Goal: Book appointment/travel/reservation

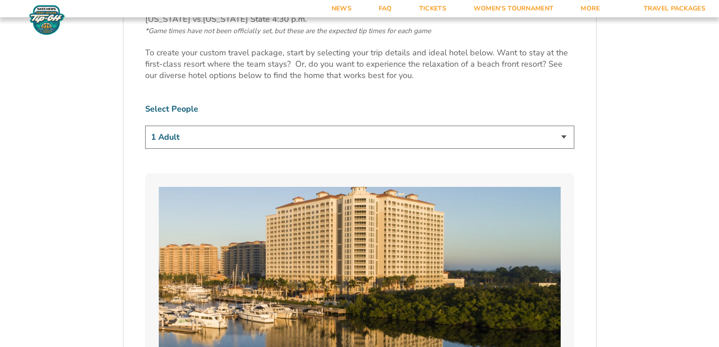
scroll to position [544, 0]
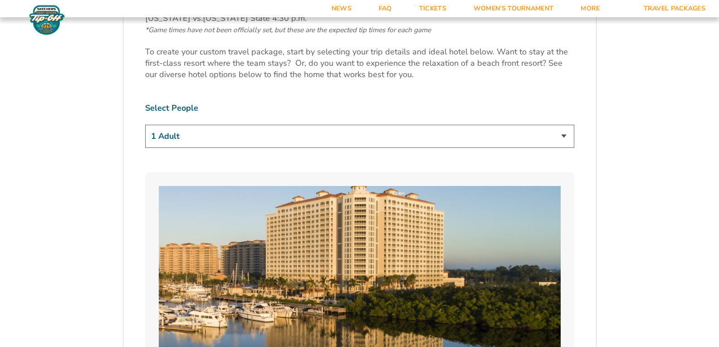
click at [565, 135] on select "1 Adult 2 Adults 3 Adults 4 Adults 2 Adults + 1 Child 2 Adults + 2 Children 2 A…" at bounding box center [359, 136] width 429 height 23
select select "2 Adults + 1 Child"
click at [145, 125] on select "1 Adult 2 Adults 3 Adults 4 Adults 2 Adults + 1 Child 2 Adults + 2 Children 2 A…" at bounding box center [359, 136] width 429 height 23
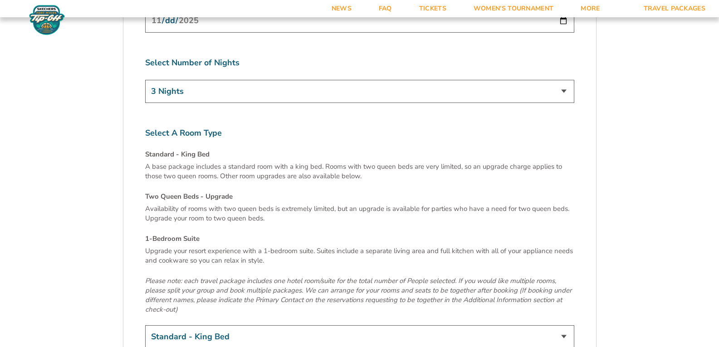
scroll to position [2992, 0]
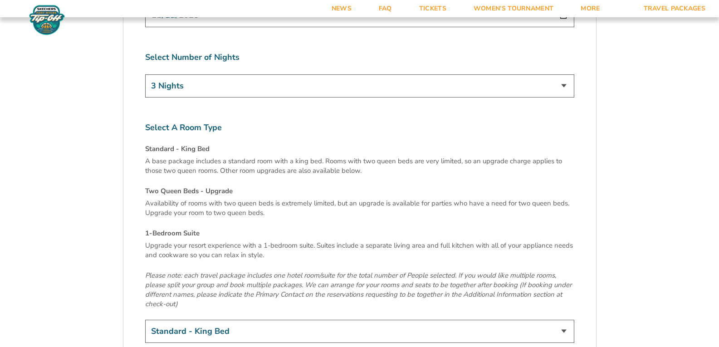
click at [170, 186] on h4 "Two Queen Beds - Upgrade" at bounding box center [359, 191] width 429 height 10
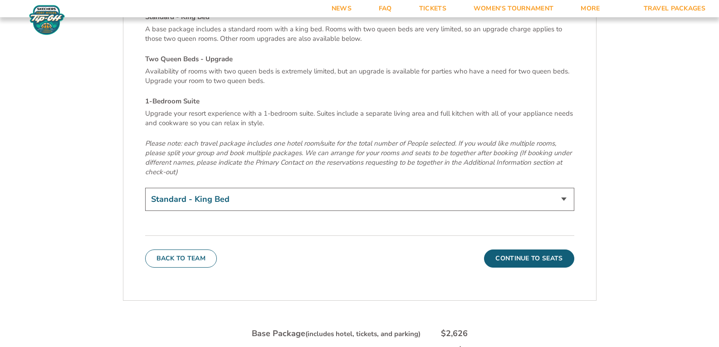
scroll to position [3128, 0]
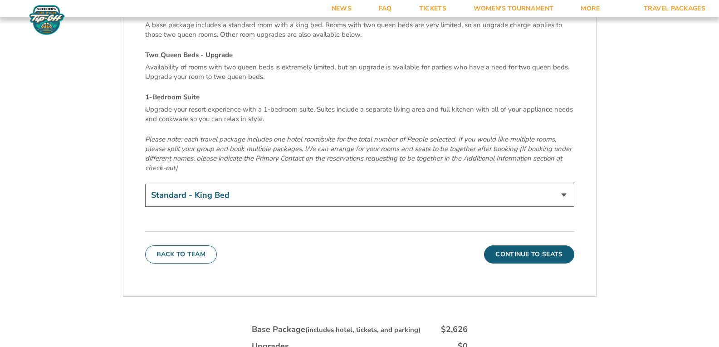
click at [564, 184] on select "Standard - King Bed Two Queen Beds - Upgrade (+$15 per night) 1-Bedroom Suite (…" at bounding box center [359, 195] width 429 height 23
select select "Two Queen Beds - Upgrade"
click at [145, 184] on select "Standard - King Bed Two Queen Beds - Upgrade (+$15 per night) 1-Bedroom Suite (…" at bounding box center [359, 195] width 429 height 23
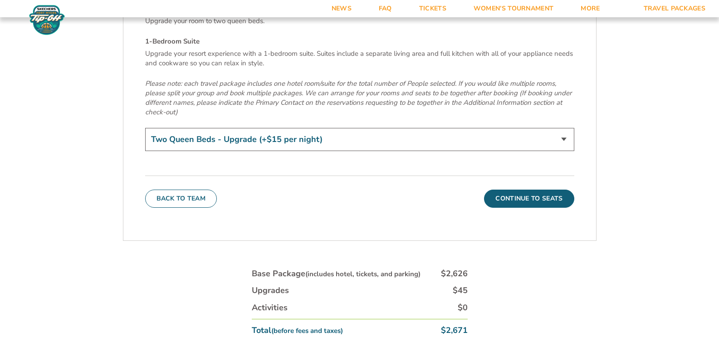
scroll to position [3219, 0]
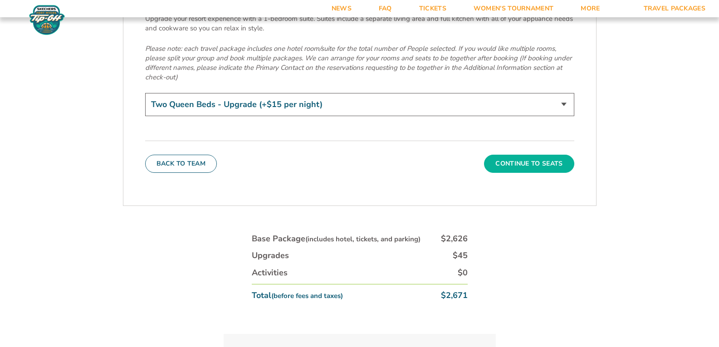
click at [537, 155] on button "Continue To Seats" at bounding box center [529, 164] width 90 height 18
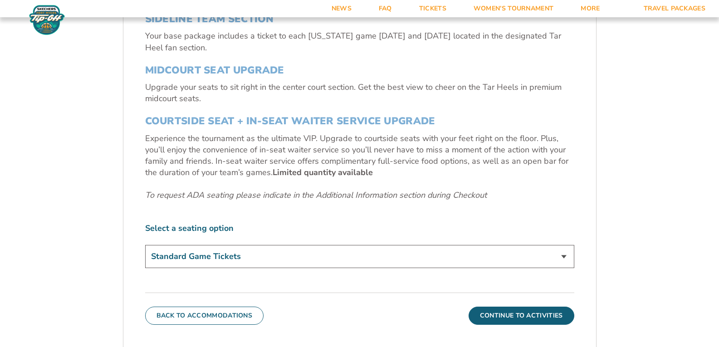
scroll to position [390, 0]
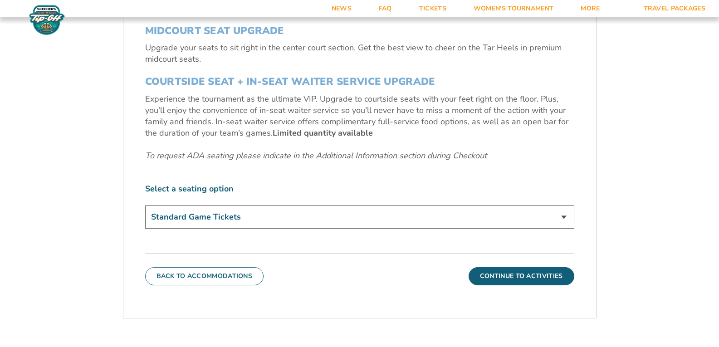
click at [564, 218] on select "Standard Game Tickets Midcourt Seat Upgrade (+$140 per person) Courtside Seat +…" at bounding box center [359, 216] width 429 height 23
select select "Midcourt Seat Upgrade"
click at [145, 205] on select "Standard Game Tickets Midcourt Seat Upgrade (+$140 per person) Courtside Seat +…" at bounding box center [359, 216] width 429 height 23
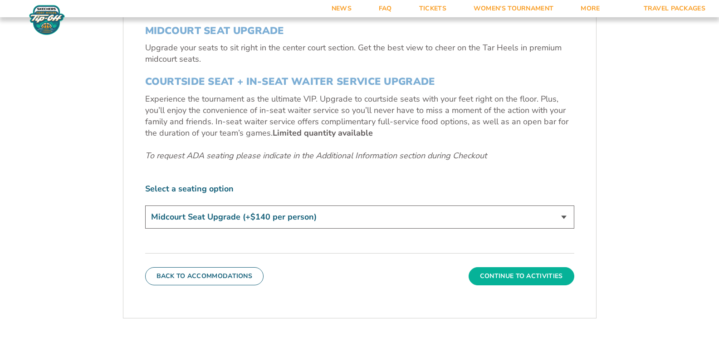
click at [513, 274] on button "Continue To Activities" at bounding box center [521, 276] width 106 height 18
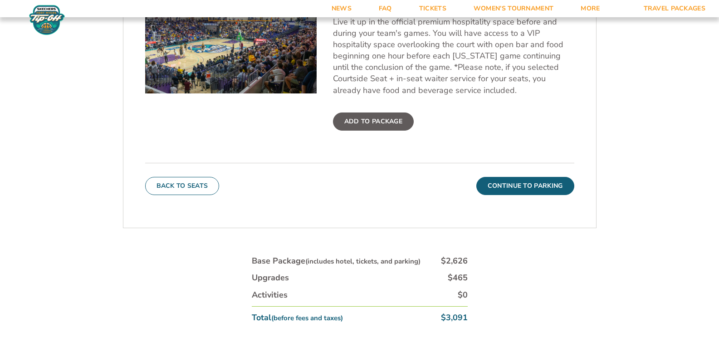
scroll to position [345, 0]
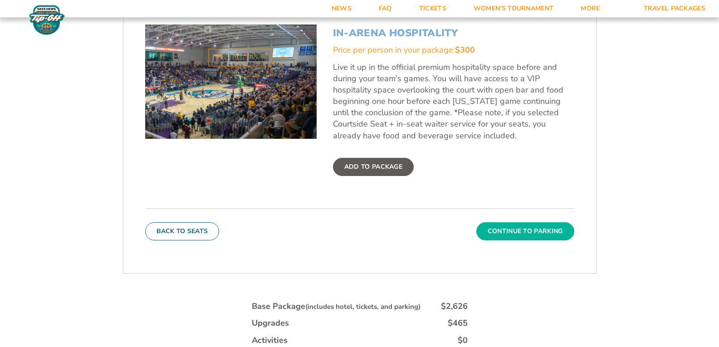
click at [541, 230] on button "Continue To Parking" at bounding box center [525, 231] width 98 height 18
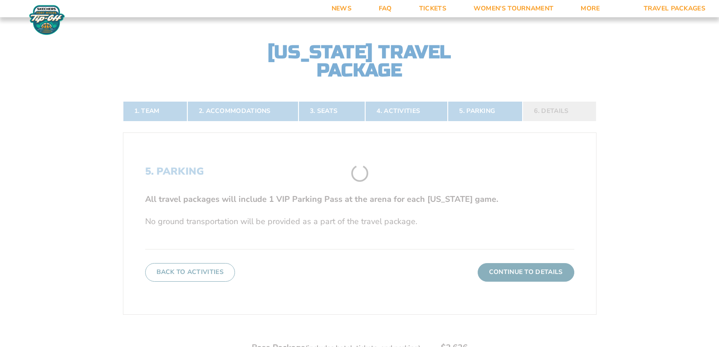
scroll to position [164, 0]
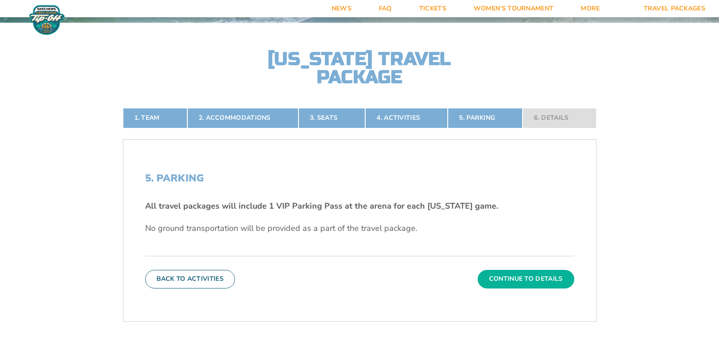
click at [532, 274] on button "Continue To Details" at bounding box center [525, 279] width 97 height 18
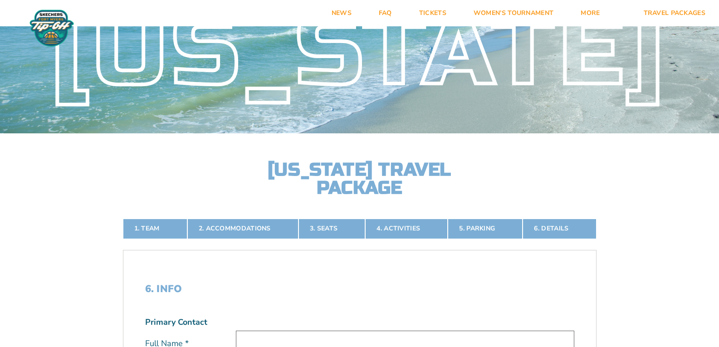
scroll to position [28, 0]
